Goal: Task Accomplishment & Management: Manage account settings

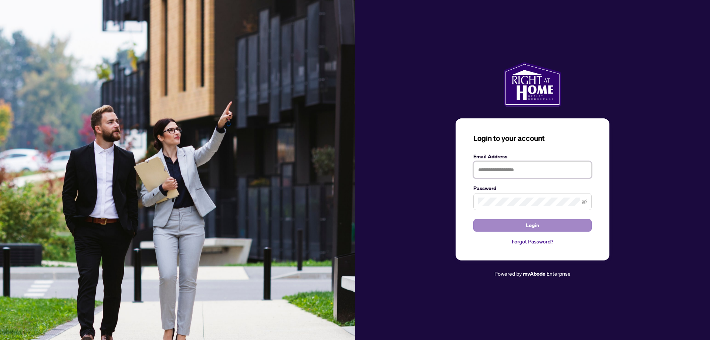
type input "**********"
click at [518, 227] on button "Login" at bounding box center [533, 225] width 118 height 13
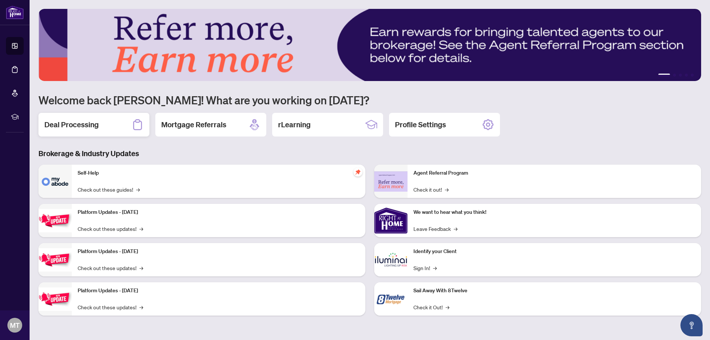
click at [71, 121] on h2 "Deal Processing" at bounding box center [71, 124] width 54 height 10
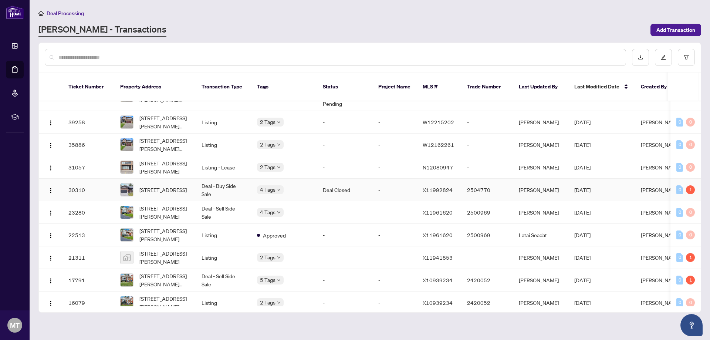
scroll to position [148, 0]
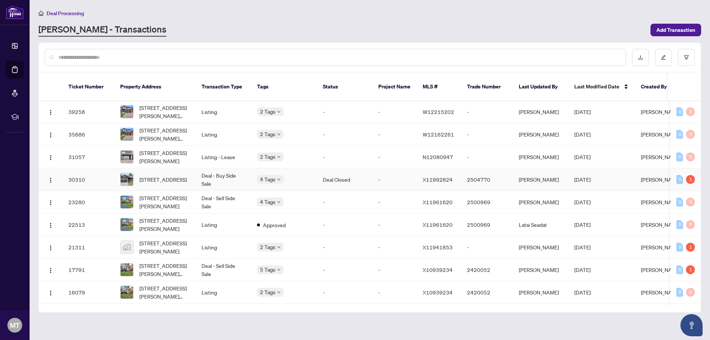
click at [399, 170] on td "-" at bounding box center [395, 179] width 44 height 23
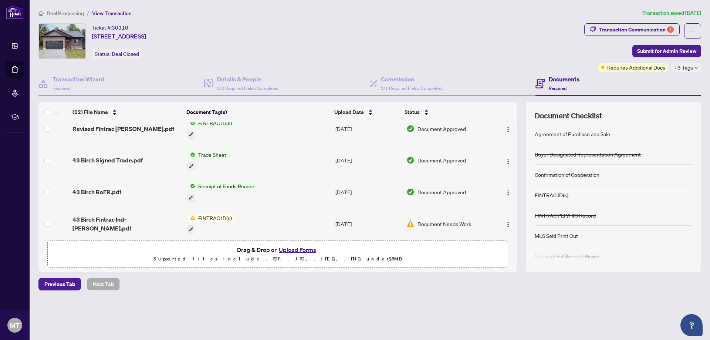
scroll to position [148, 0]
